Goal: Task Accomplishment & Management: Use online tool/utility

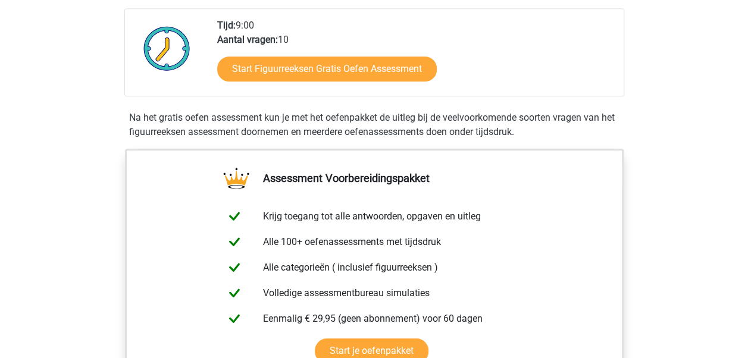
scroll to position [60, 0]
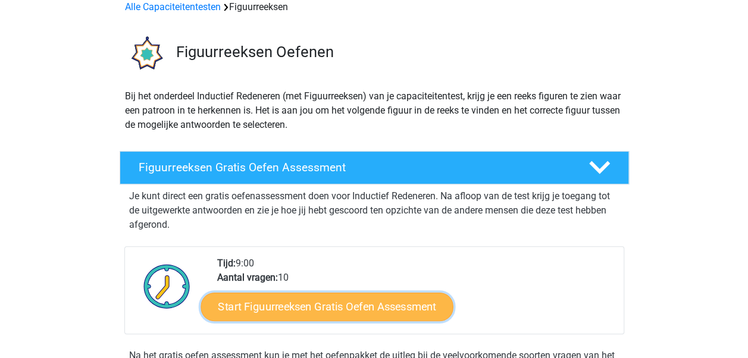
click at [317, 302] on link "Start Figuurreeksen Gratis Oefen Assessment" at bounding box center [327, 306] width 252 height 29
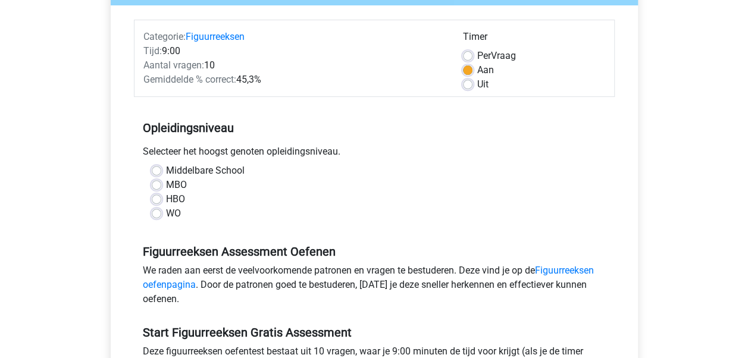
scroll to position [238, 0]
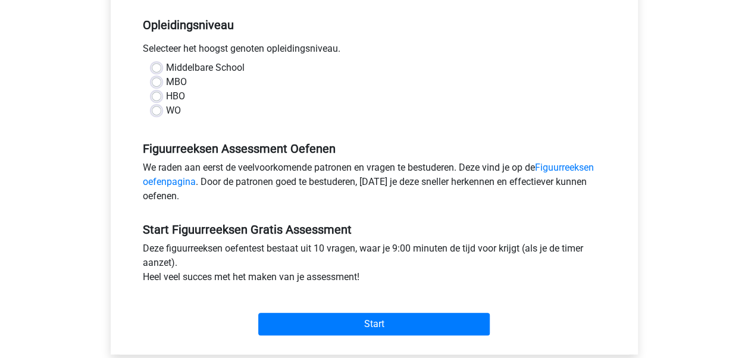
click at [166, 108] on label "WO" at bounding box center [173, 111] width 15 height 14
click at [158, 108] on input "WO" at bounding box center [157, 110] width 10 height 12
radio input "true"
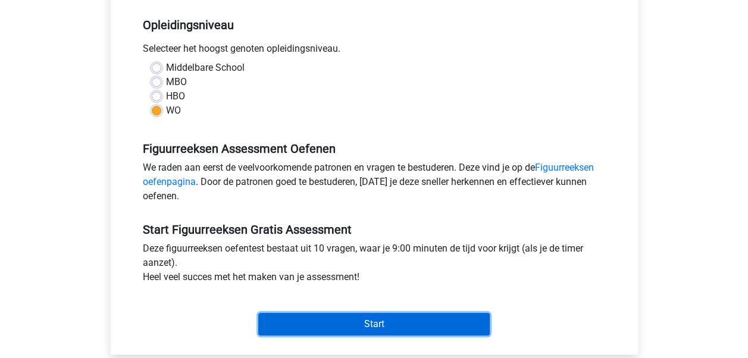
click at [374, 322] on input "Start" at bounding box center [374, 324] width 232 height 23
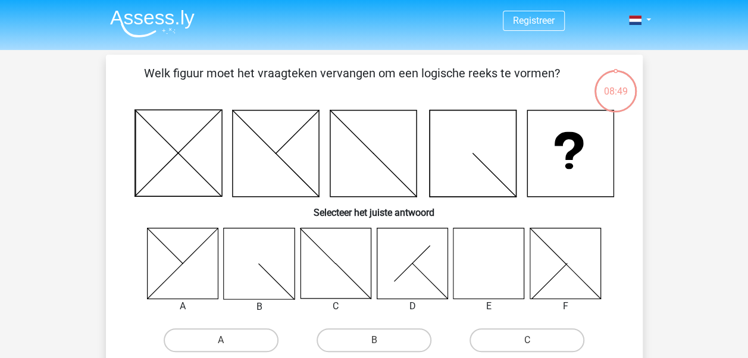
click at [510, 253] on icon at bounding box center [489, 263] width 71 height 71
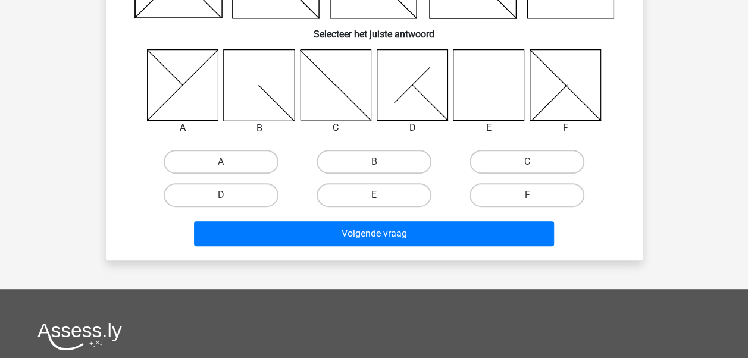
click at [368, 193] on label "E" at bounding box center [374, 195] width 115 height 24
click at [374, 195] on input "E" at bounding box center [378, 199] width 8 height 8
radio input "true"
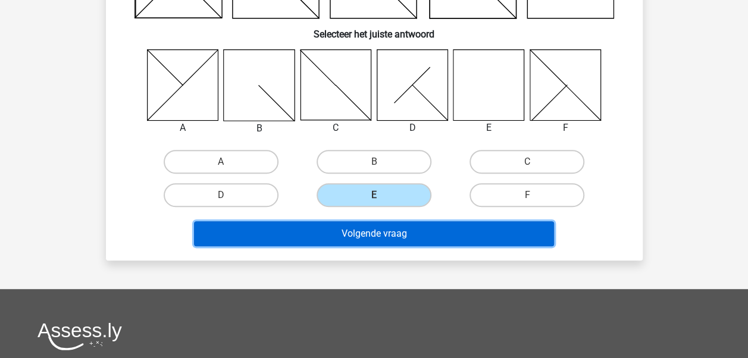
click at [375, 233] on button "Volgende vraag" at bounding box center [374, 233] width 360 height 25
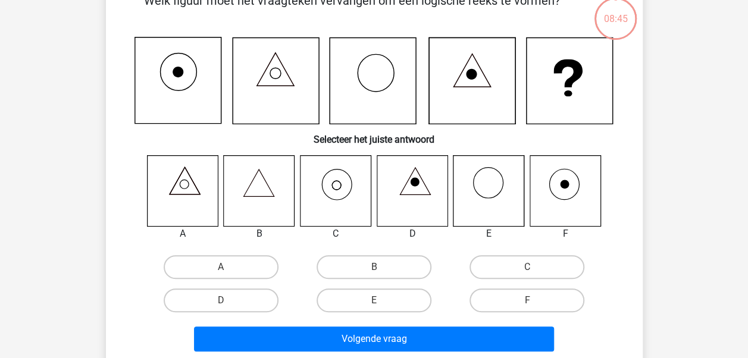
scroll to position [55, 0]
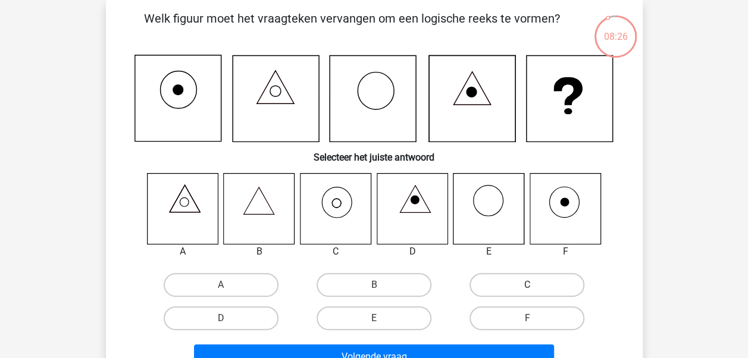
click at [507, 285] on label "C" at bounding box center [527, 285] width 115 height 24
click at [527, 285] on input "C" at bounding box center [531, 289] width 8 height 8
radio input "true"
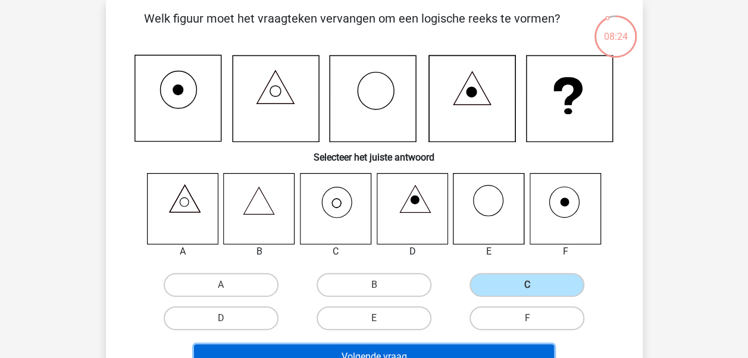
click at [435, 347] on button "Volgende vraag" at bounding box center [374, 357] width 360 height 25
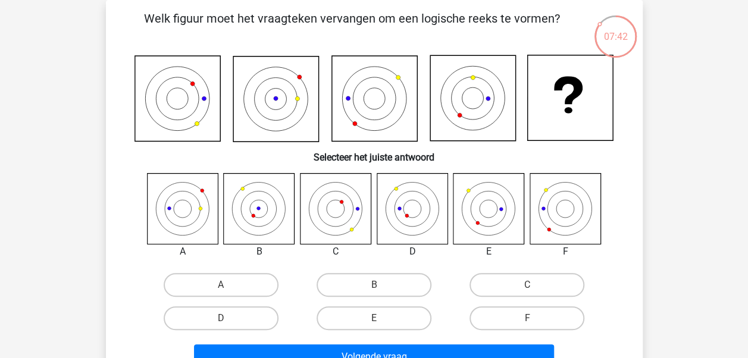
click at [260, 210] on icon at bounding box center [259, 208] width 71 height 71
click at [338, 280] on label "B" at bounding box center [374, 285] width 115 height 24
click at [374, 285] on input "B" at bounding box center [378, 289] width 8 height 8
radio input "true"
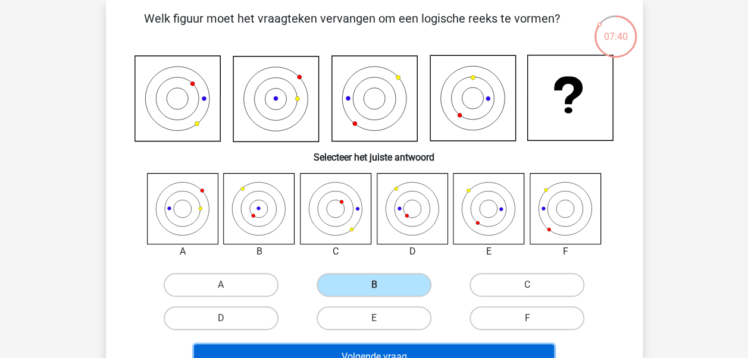
click at [426, 353] on button "Volgende vraag" at bounding box center [374, 357] width 360 height 25
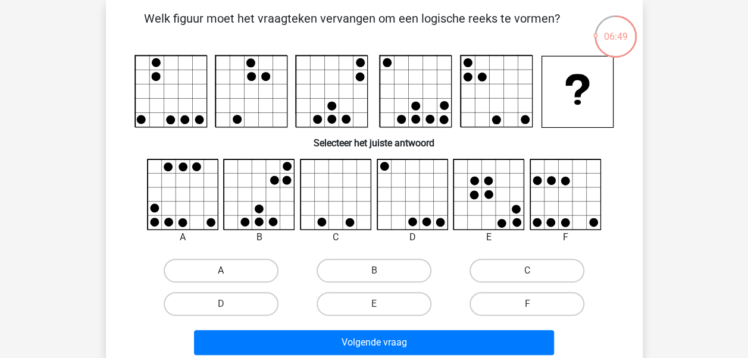
click at [199, 265] on label "A" at bounding box center [221, 271] width 115 height 24
click at [221, 271] on input "A" at bounding box center [225, 275] width 8 height 8
radio input "true"
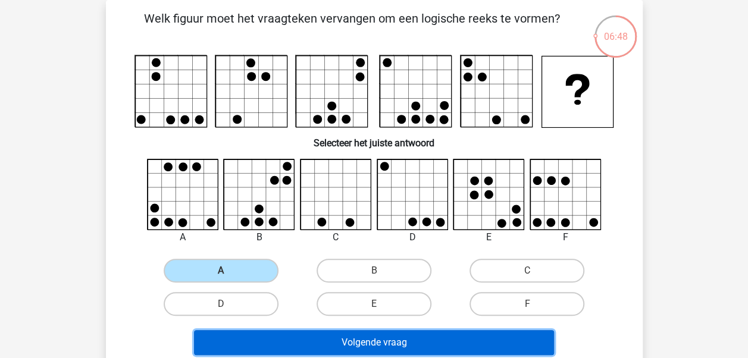
click at [327, 338] on button "Volgende vraag" at bounding box center [374, 342] width 360 height 25
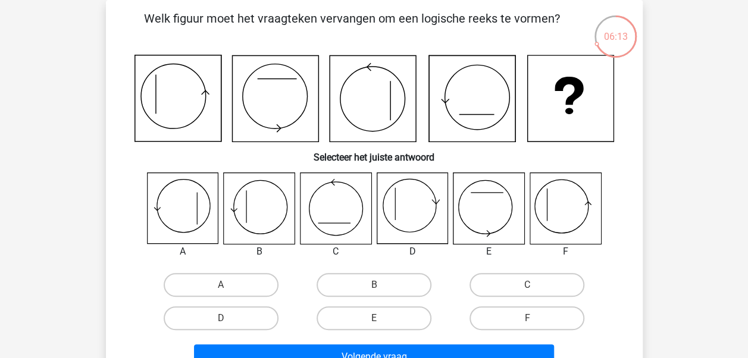
click at [421, 204] on icon at bounding box center [412, 208] width 71 height 71
click at [249, 317] on label "D" at bounding box center [221, 319] width 115 height 24
click at [229, 318] on input "D" at bounding box center [225, 322] width 8 height 8
radio input "true"
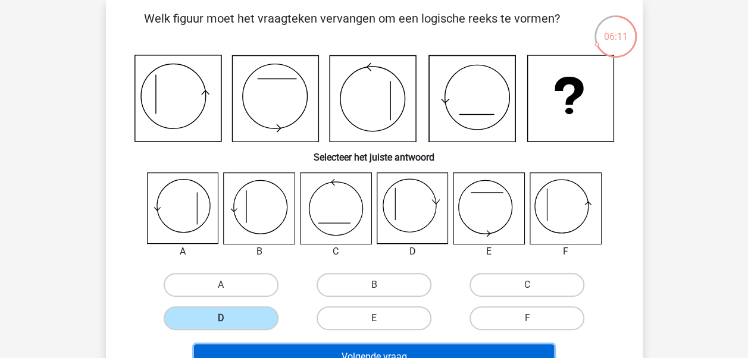
click at [324, 352] on button "Volgende vraag" at bounding box center [374, 357] width 360 height 25
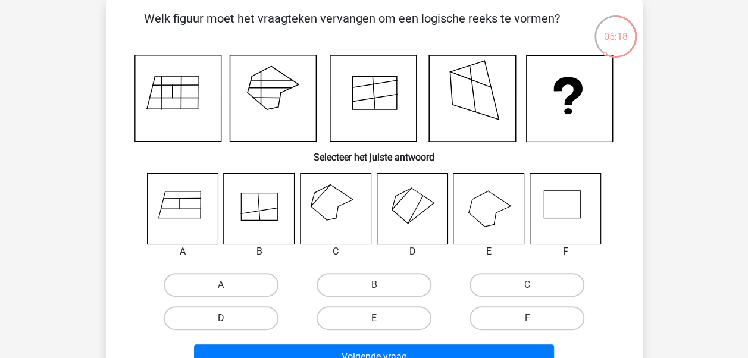
click at [240, 314] on label "D" at bounding box center [221, 319] width 115 height 24
click at [229, 318] on input "D" at bounding box center [225, 322] width 8 height 8
radio input "true"
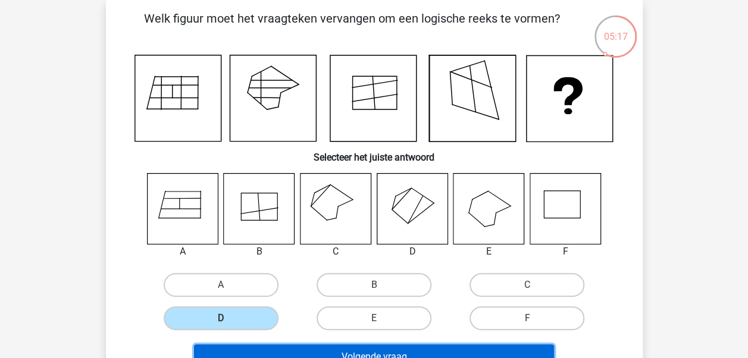
click at [380, 352] on button "Volgende vraag" at bounding box center [374, 357] width 360 height 25
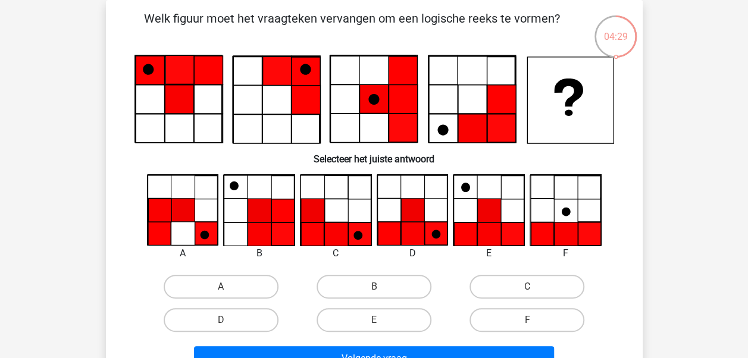
click at [412, 224] on icon at bounding box center [412, 234] width 23 height 23
click at [264, 319] on label "D" at bounding box center [221, 320] width 115 height 24
click at [229, 320] on input "D" at bounding box center [225, 324] width 8 height 8
radio input "true"
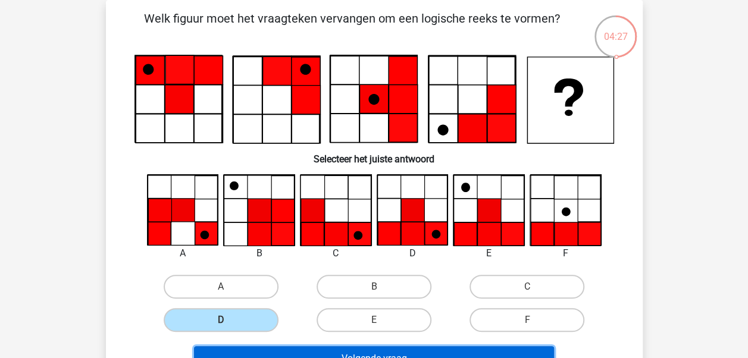
click at [336, 352] on button "Volgende vraag" at bounding box center [374, 358] width 360 height 25
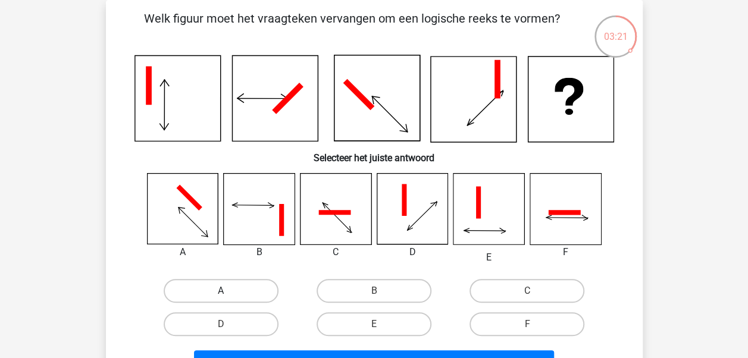
click at [191, 289] on label "A" at bounding box center [221, 291] width 115 height 24
click at [221, 291] on input "A" at bounding box center [225, 295] width 8 height 8
radio input "true"
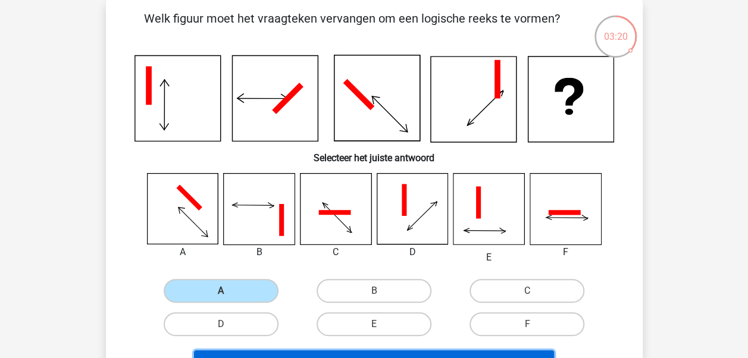
click at [355, 351] on button "Volgende vraag" at bounding box center [374, 363] width 360 height 25
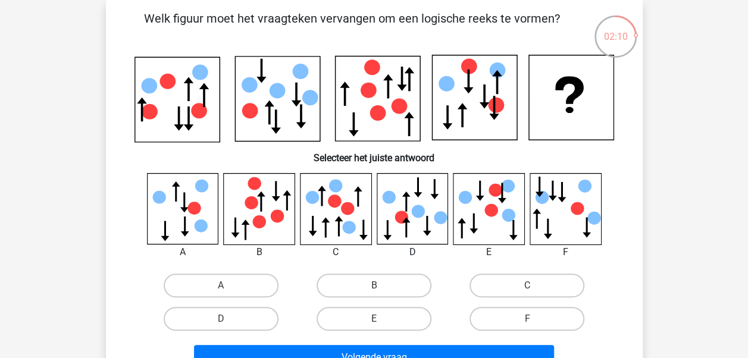
click at [474, 206] on icon at bounding box center [489, 208] width 71 height 71
click at [393, 315] on label "E" at bounding box center [374, 319] width 115 height 24
click at [382, 319] on input "E" at bounding box center [378, 323] width 8 height 8
radio input "true"
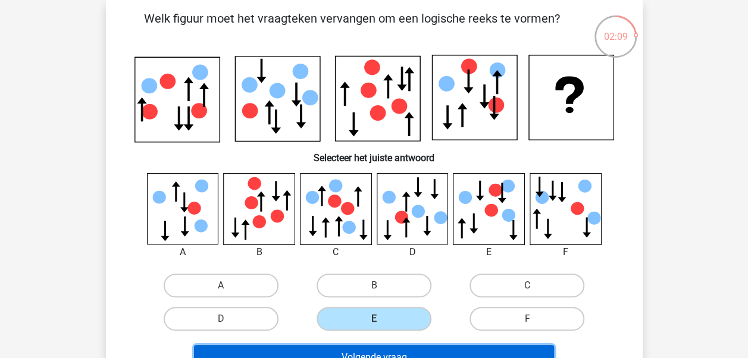
click at [398, 348] on button "Volgende vraag" at bounding box center [374, 357] width 360 height 25
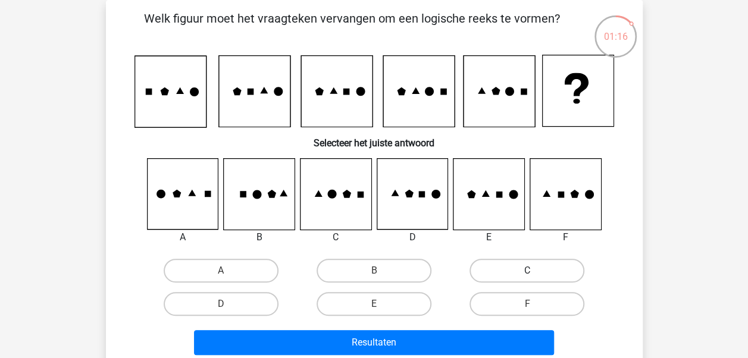
click at [513, 274] on label "C" at bounding box center [527, 271] width 115 height 24
click at [527, 274] on input "C" at bounding box center [531, 275] width 8 height 8
radio input "true"
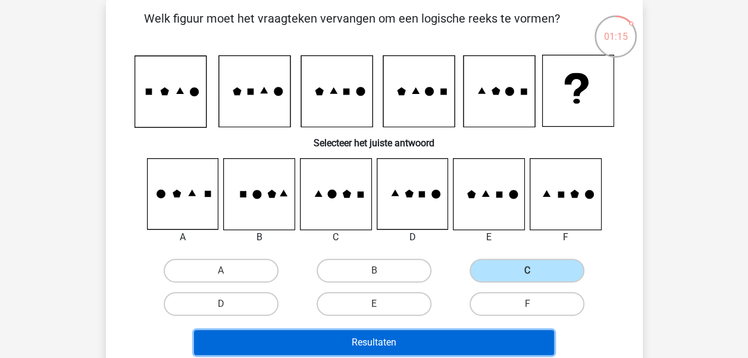
click at [471, 345] on button "Resultaten" at bounding box center [374, 342] width 360 height 25
